Goal: Task Accomplishment & Management: Use online tool/utility

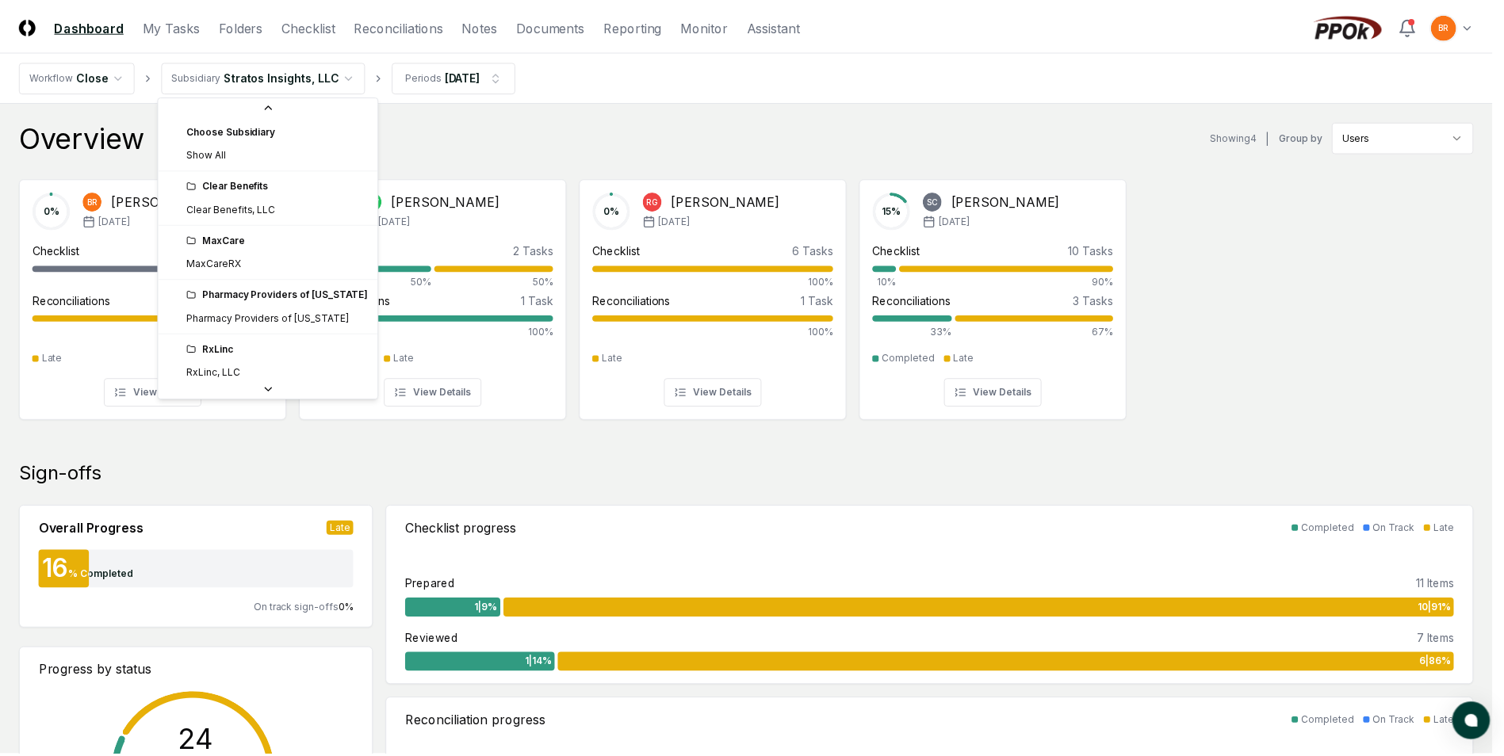
scroll to position [59, 0]
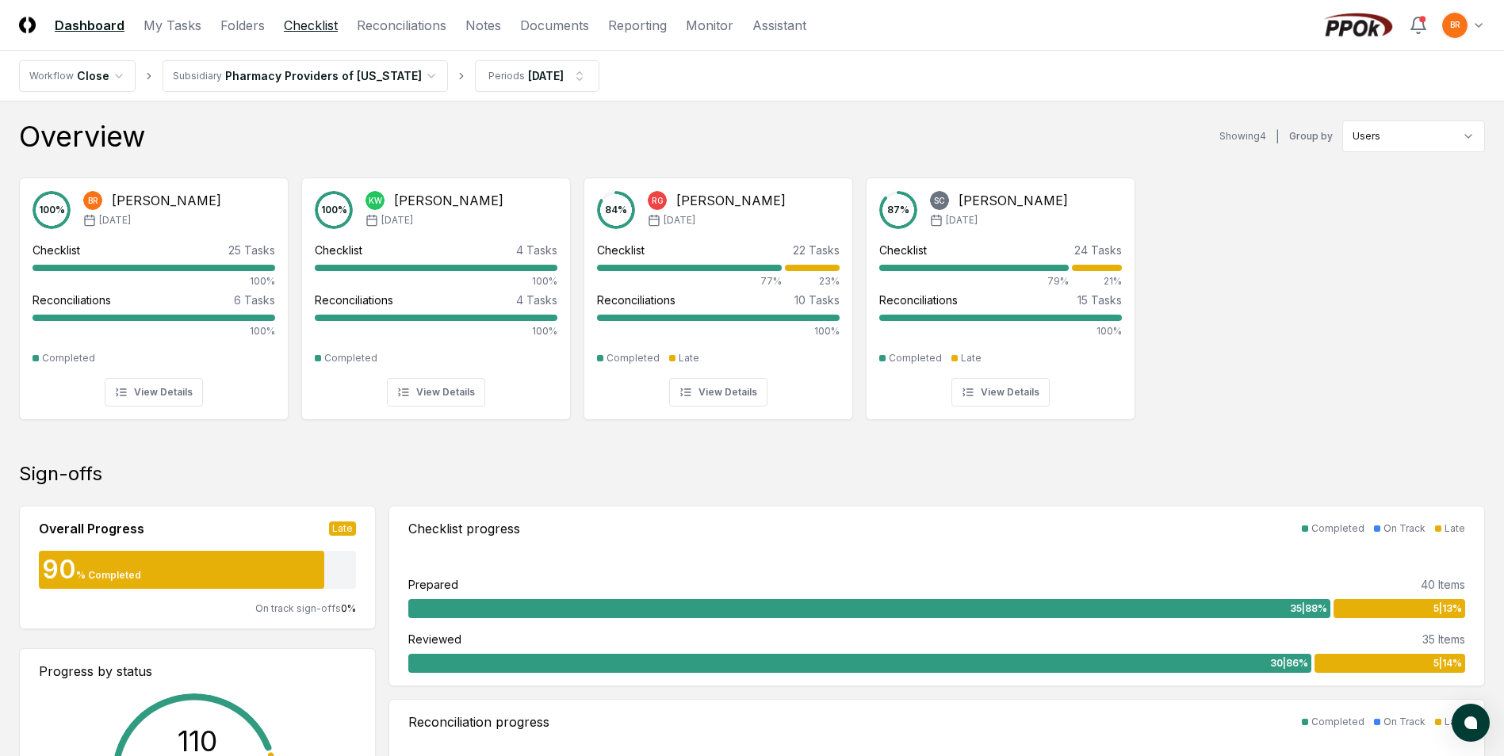
click at [306, 26] on link "Checklist" at bounding box center [311, 25] width 54 height 19
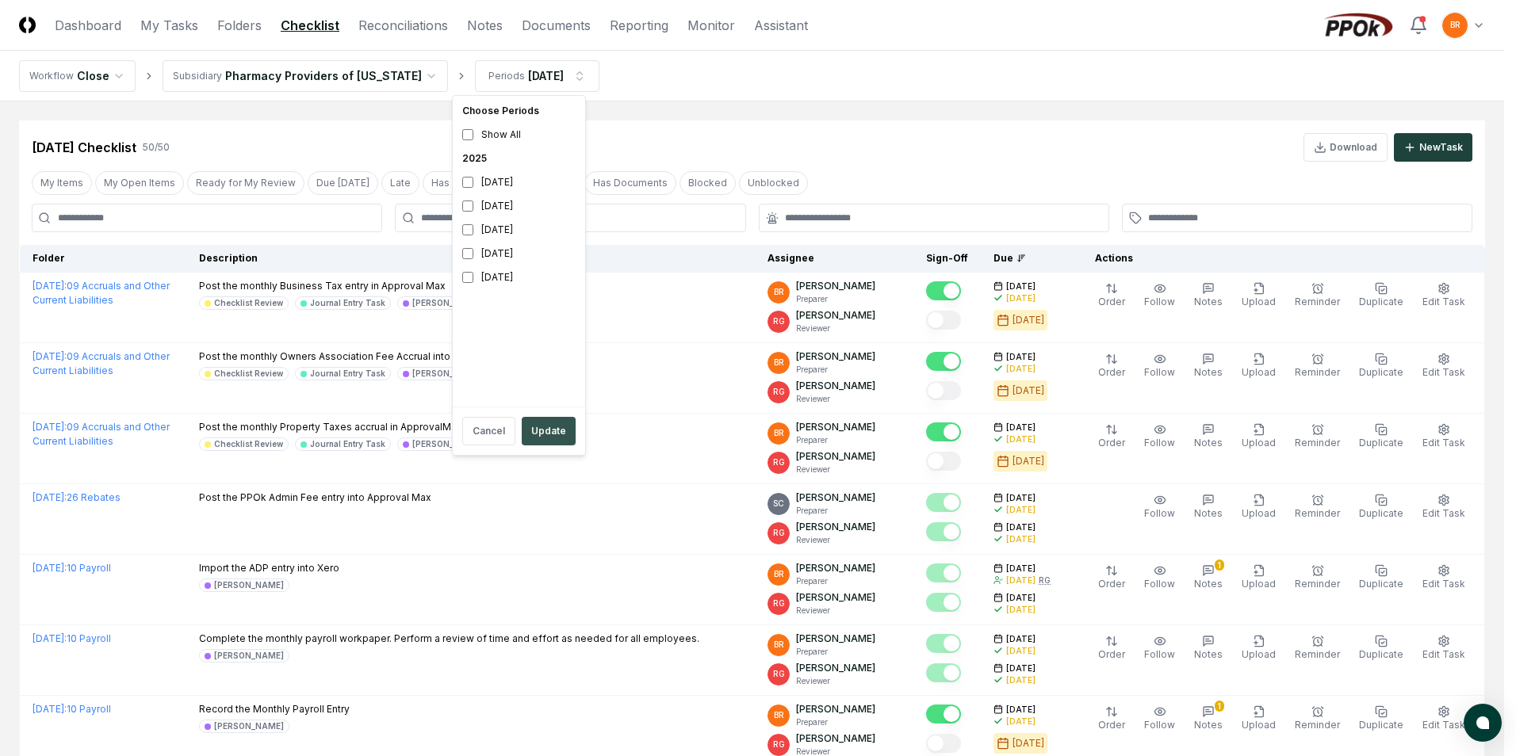
click at [542, 434] on button "Update" at bounding box center [549, 431] width 54 height 29
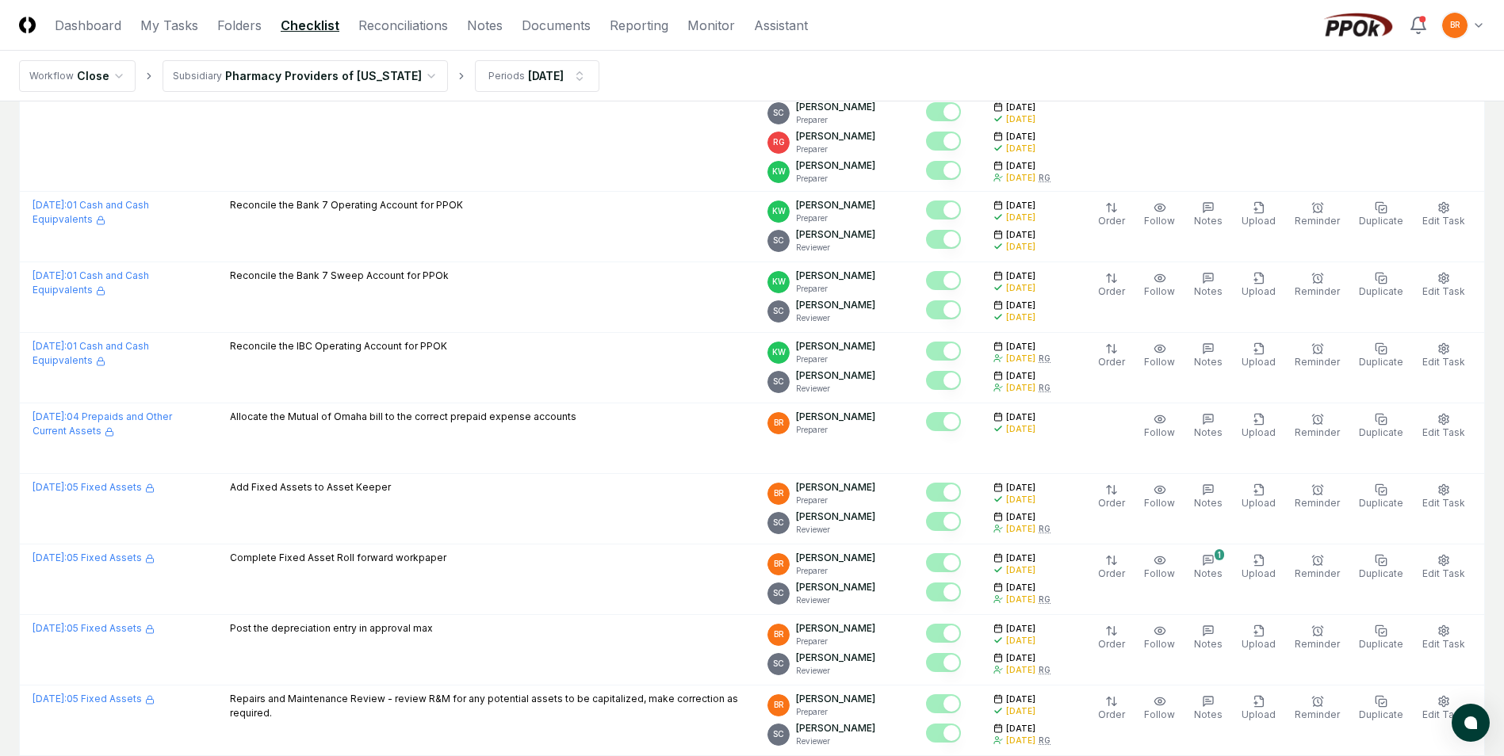
scroll to position [872, 0]
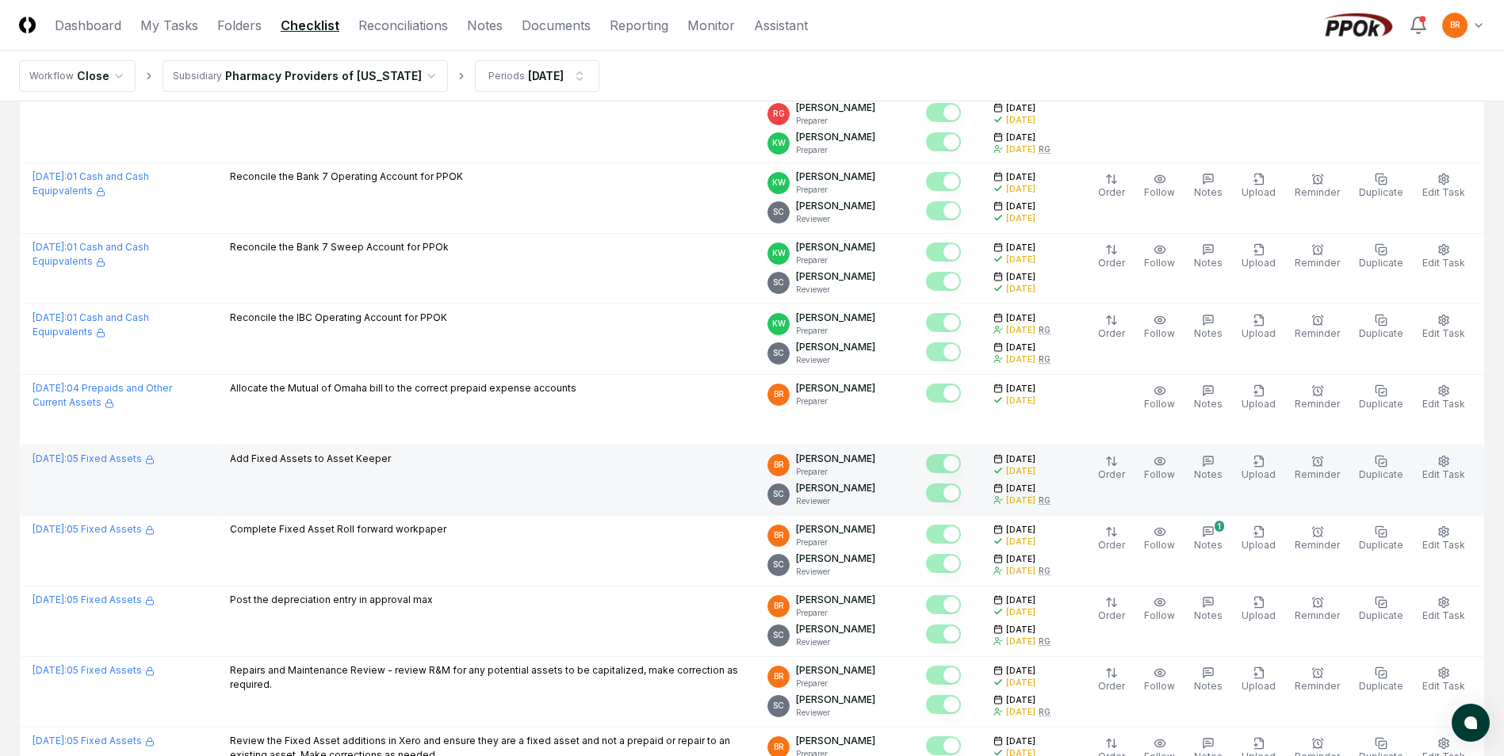
click at [102, 468] on td "[DATE] : 05 Fixed Assets" at bounding box center [119, 481] width 198 height 71
click at [96, 458] on link "[DATE] : 05 Fixed Assets" at bounding box center [94, 459] width 122 height 12
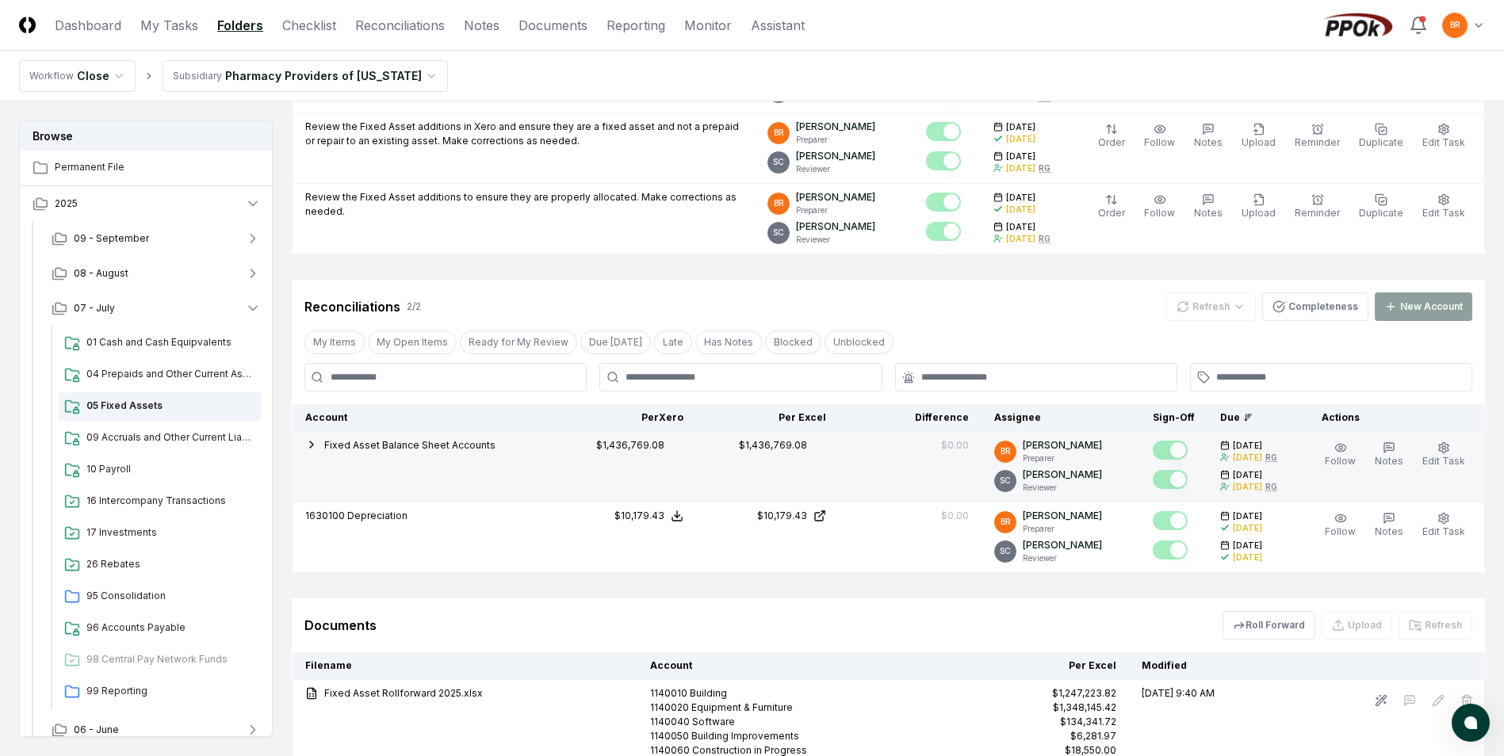
scroll to position [555, 0]
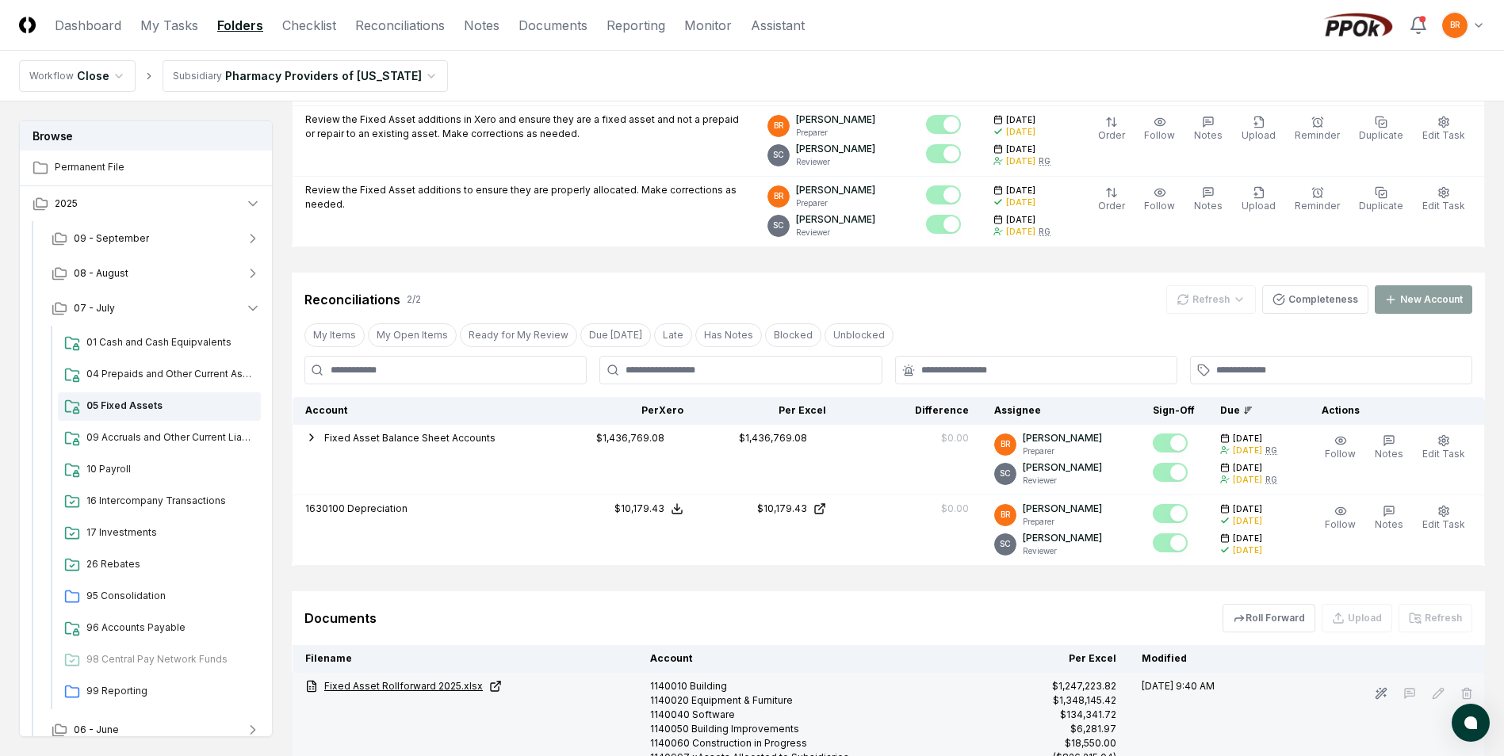
click at [419, 686] on link "Fixed Asset Rollforward 2025.xlsx" at bounding box center [464, 686] width 319 height 14
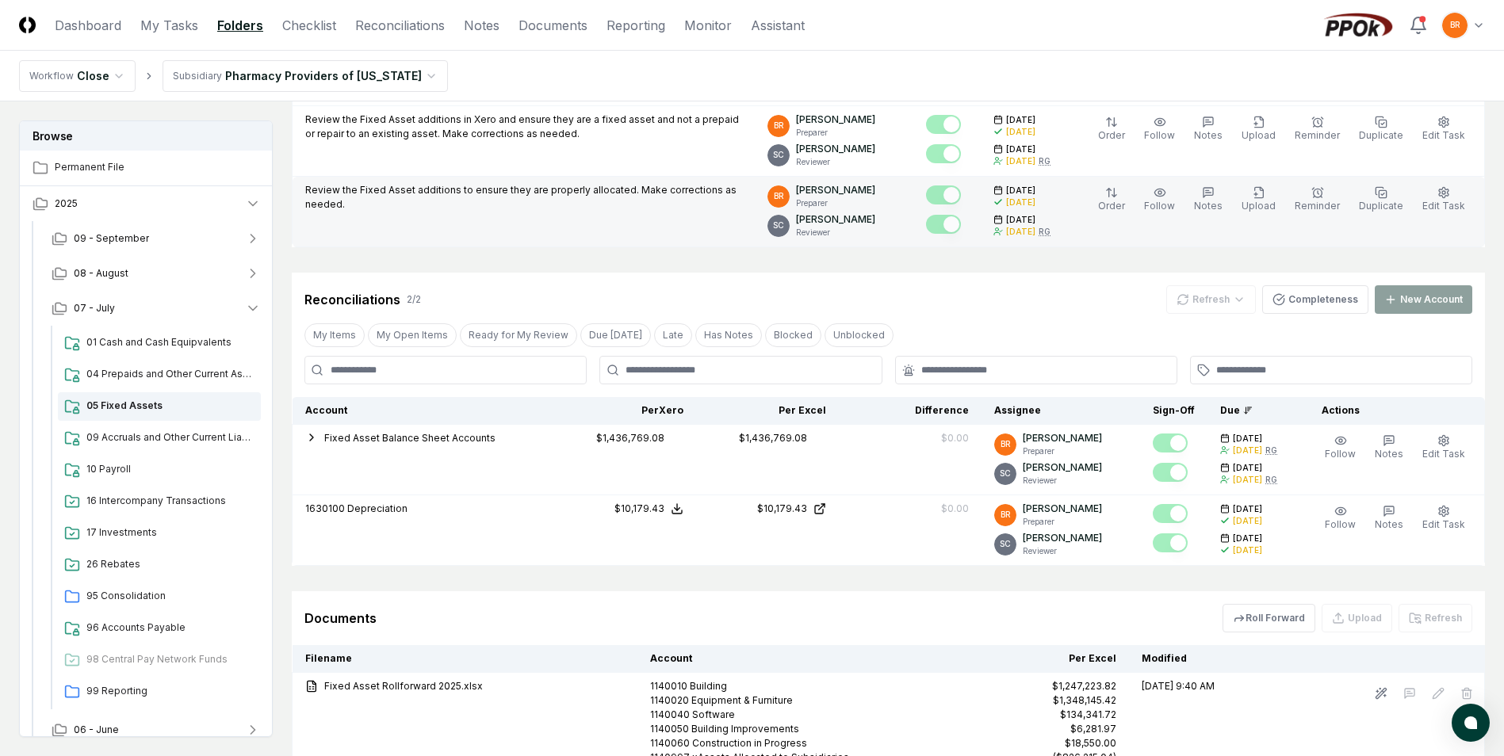
scroll to position [0, 0]
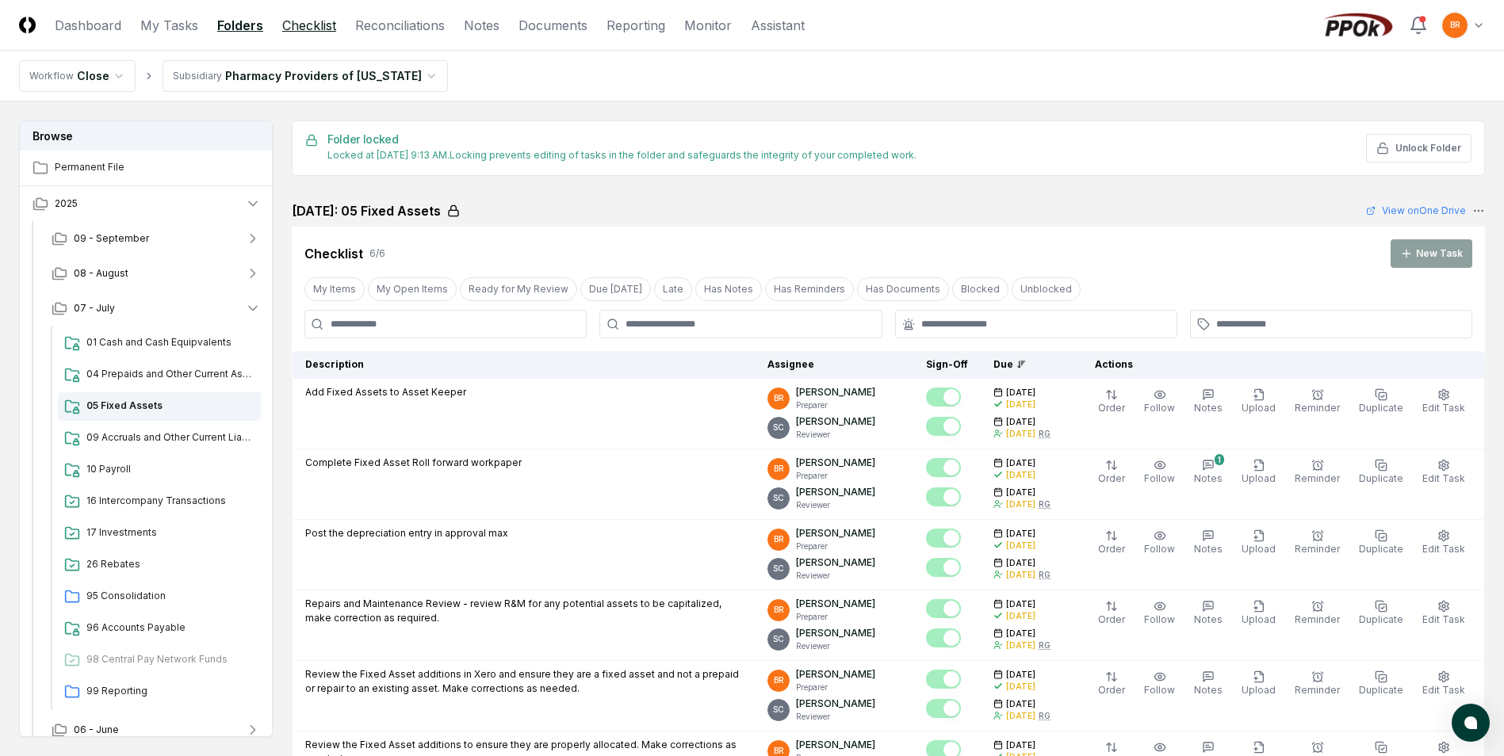
click at [295, 29] on link "Checklist" at bounding box center [309, 25] width 54 height 19
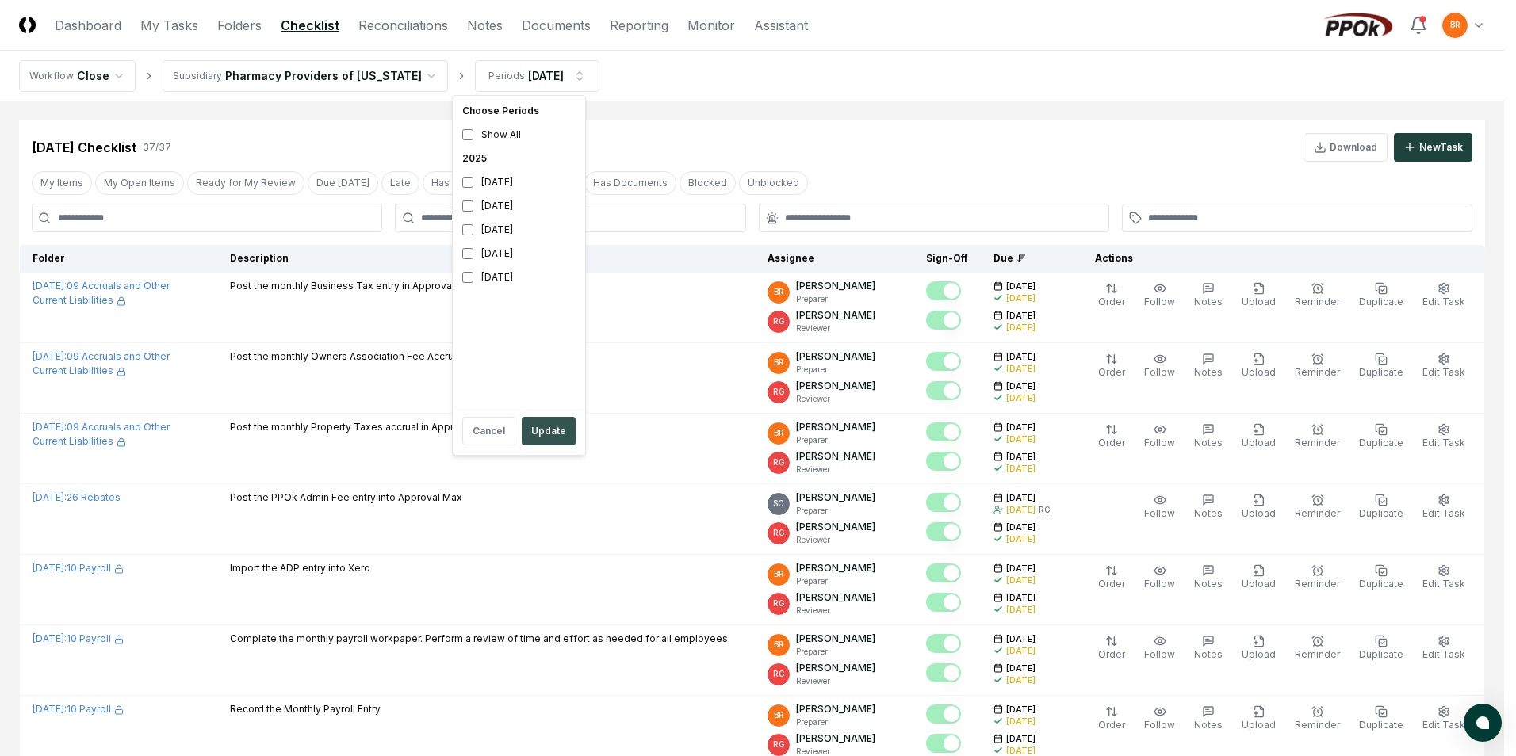
click at [549, 433] on button "Update" at bounding box center [549, 431] width 54 height 29
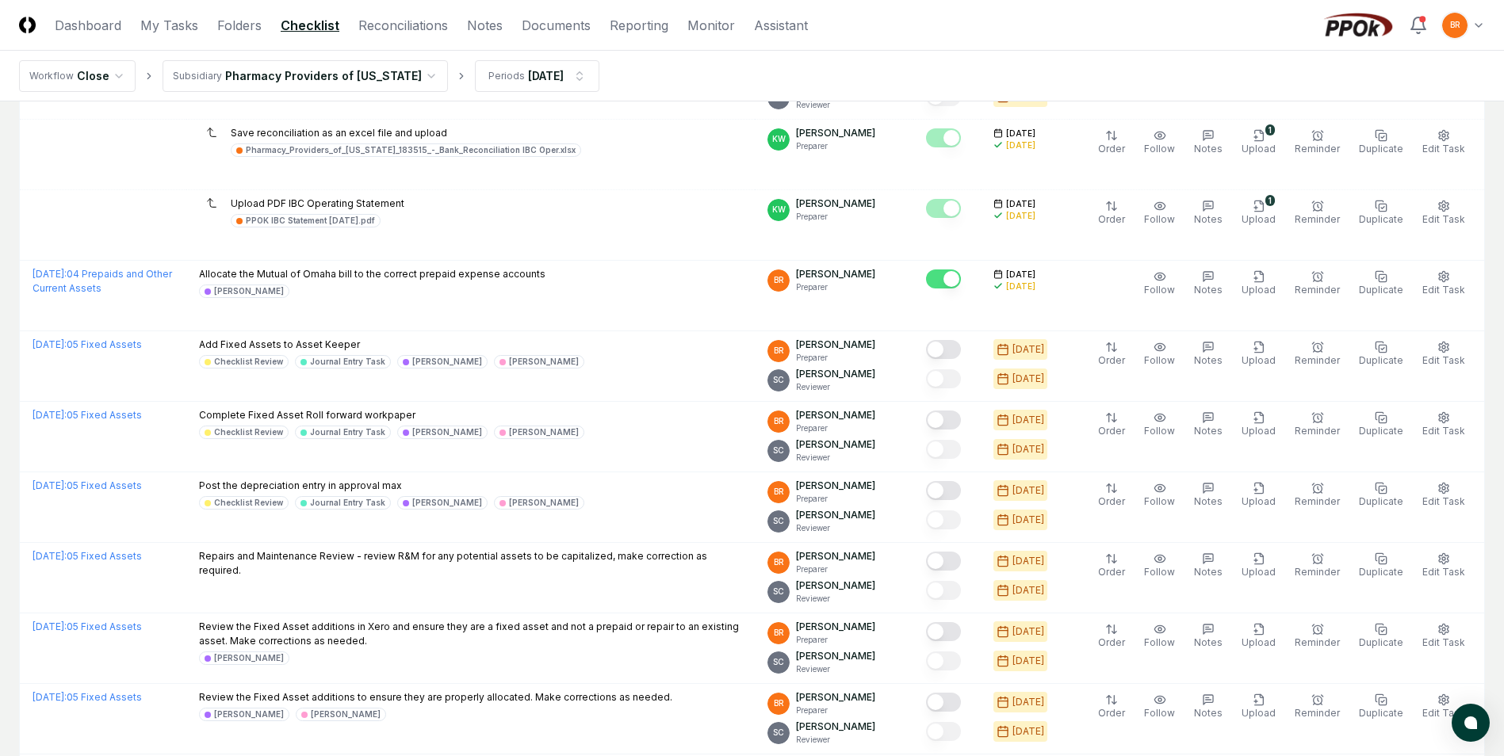
scroll to position [1427, 0]
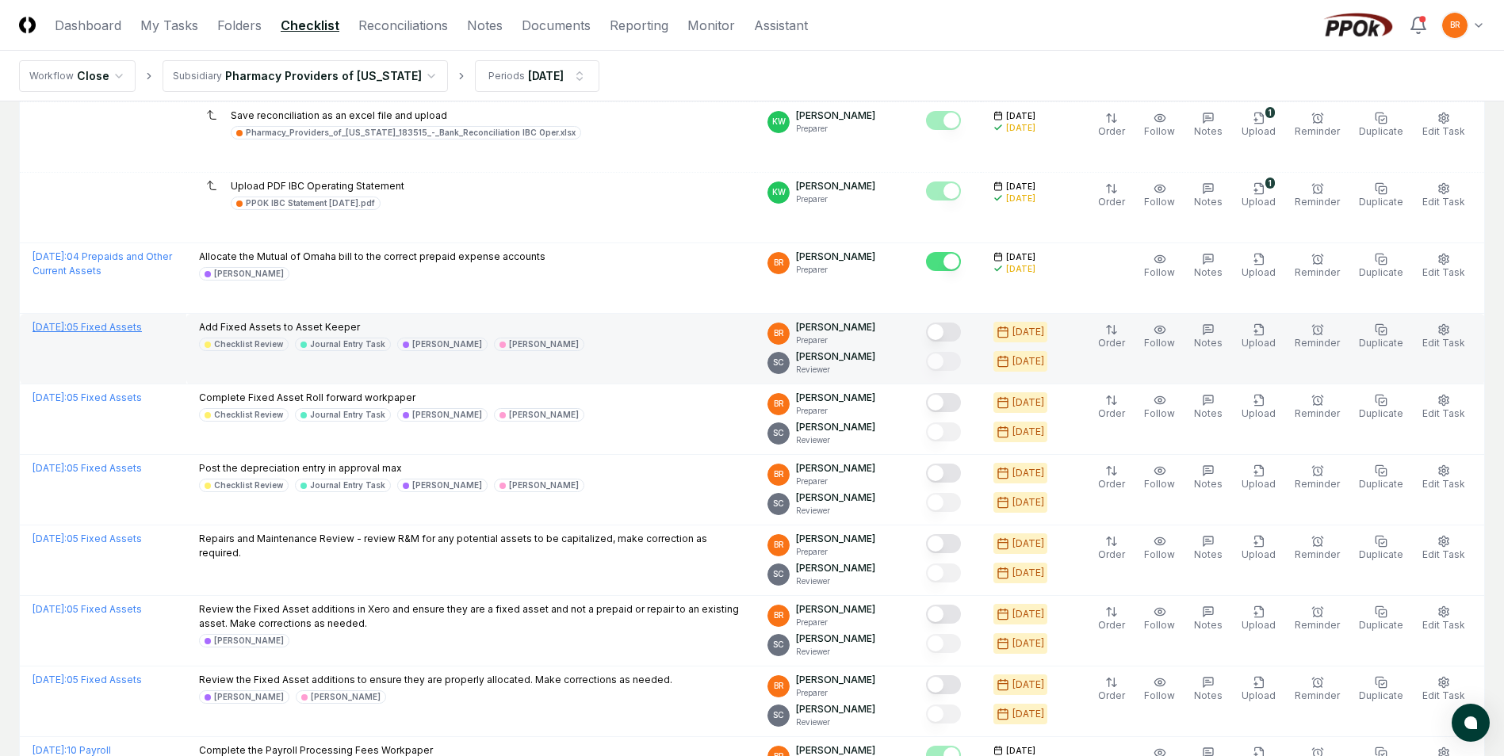
click at [67, 331] on span "[DATE] :" at bounding box center [50, 327] width 34 height 12
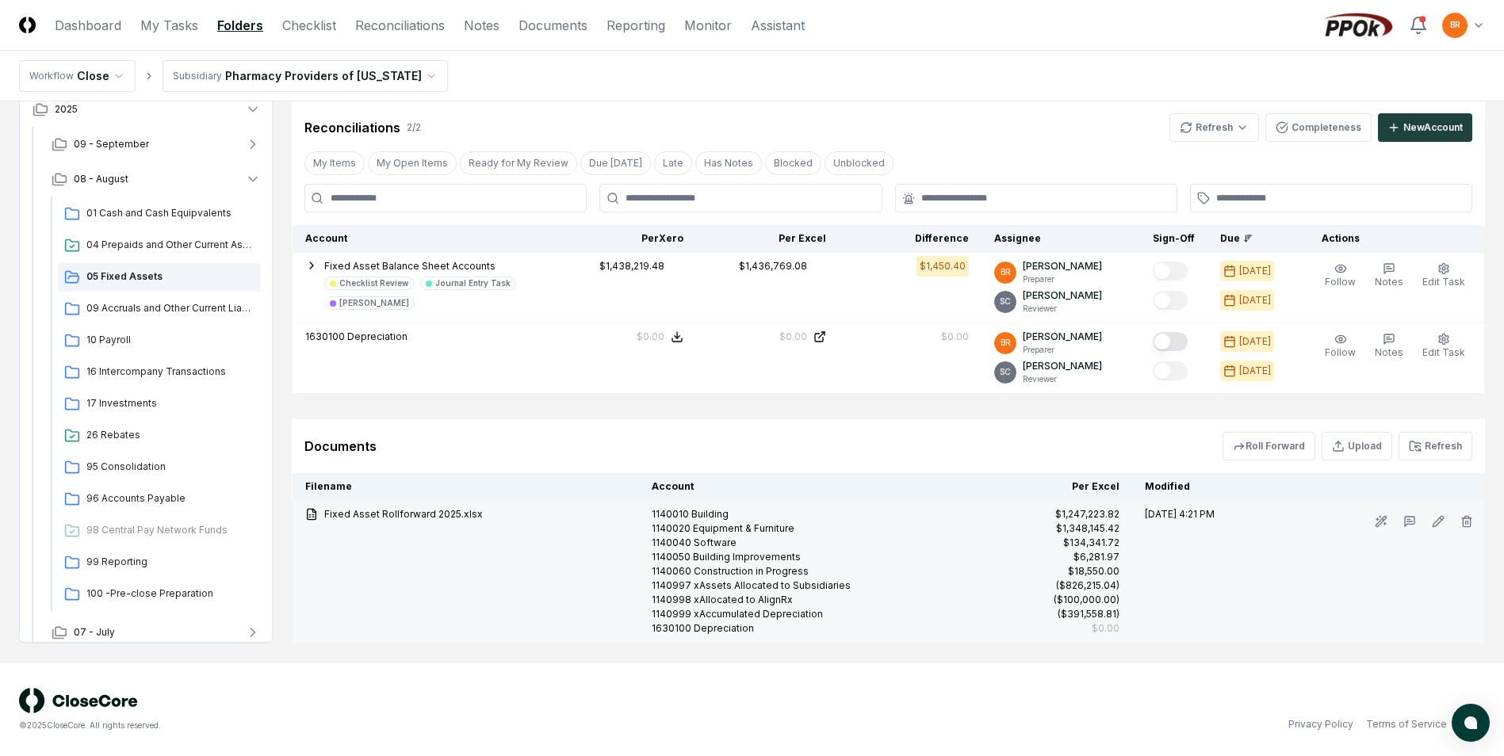
scroll to position [647, 0]
click at [397, 511] on link "Fixed Asset Rollforward 2025.xlsx" at bounding box center [465, 514] width 321 height 14
